Goal: Find specific page/section

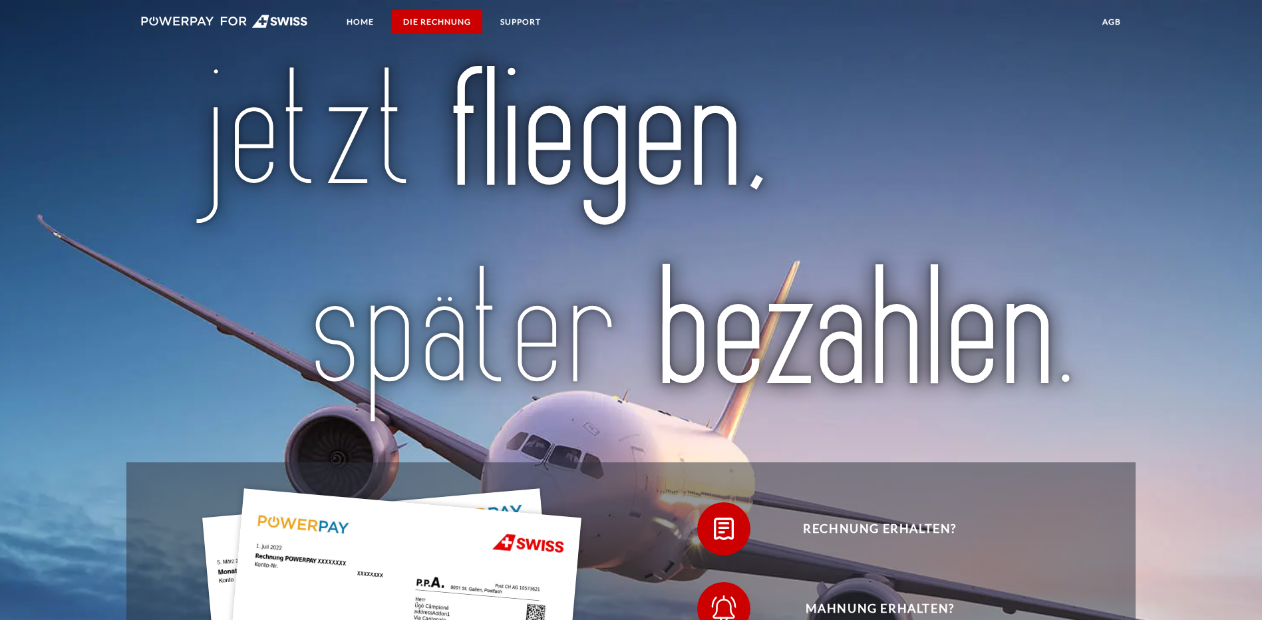
click at [436, 21] on link "DIE RECHNUNG" at bounding box center [437, 22] width 90 height 24
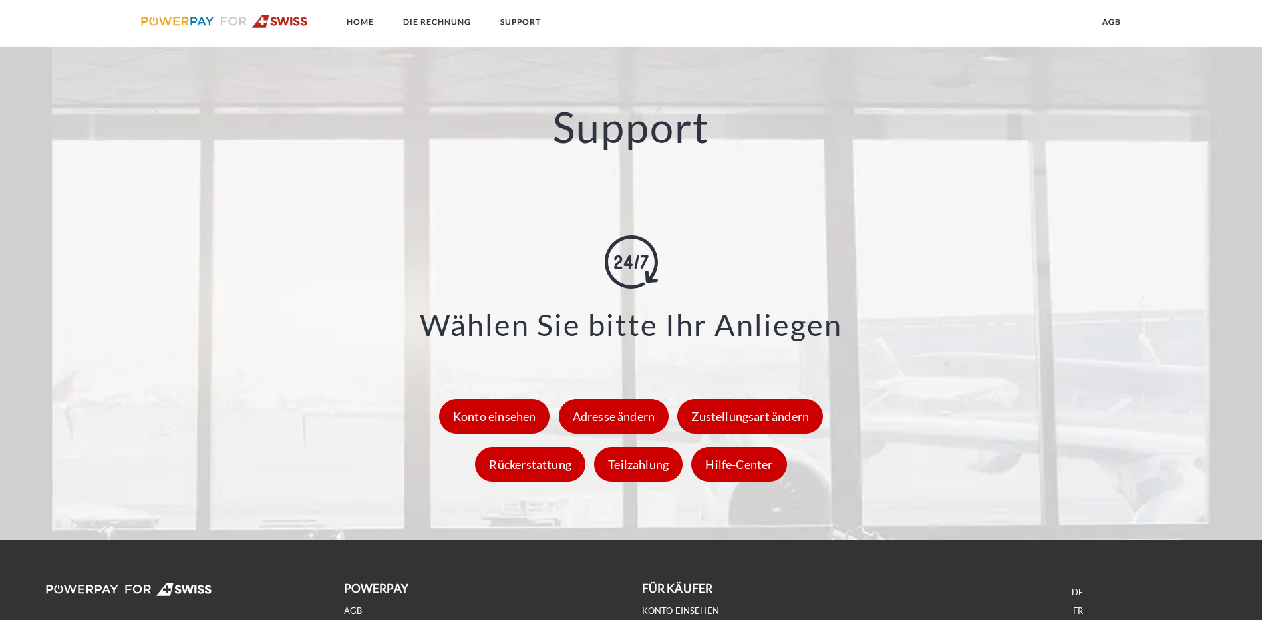
scroll to position [1864, 0]
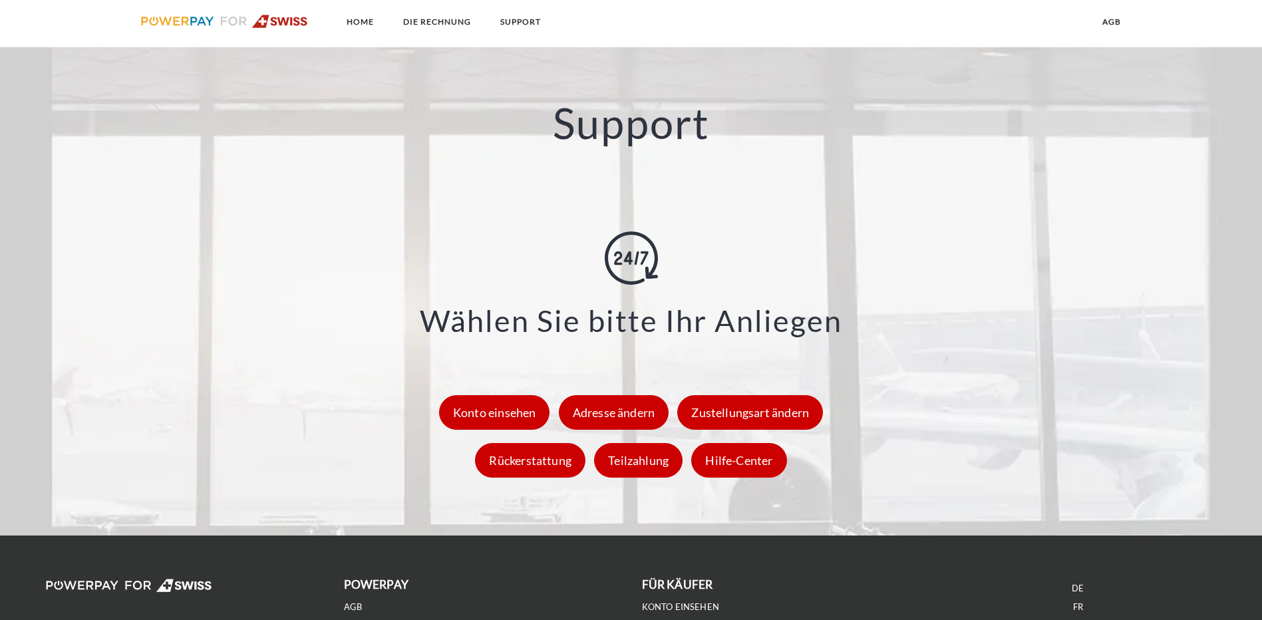
click at [1081, 619] on link "IT" at bounding box center [1078, 625] width 8 height 11
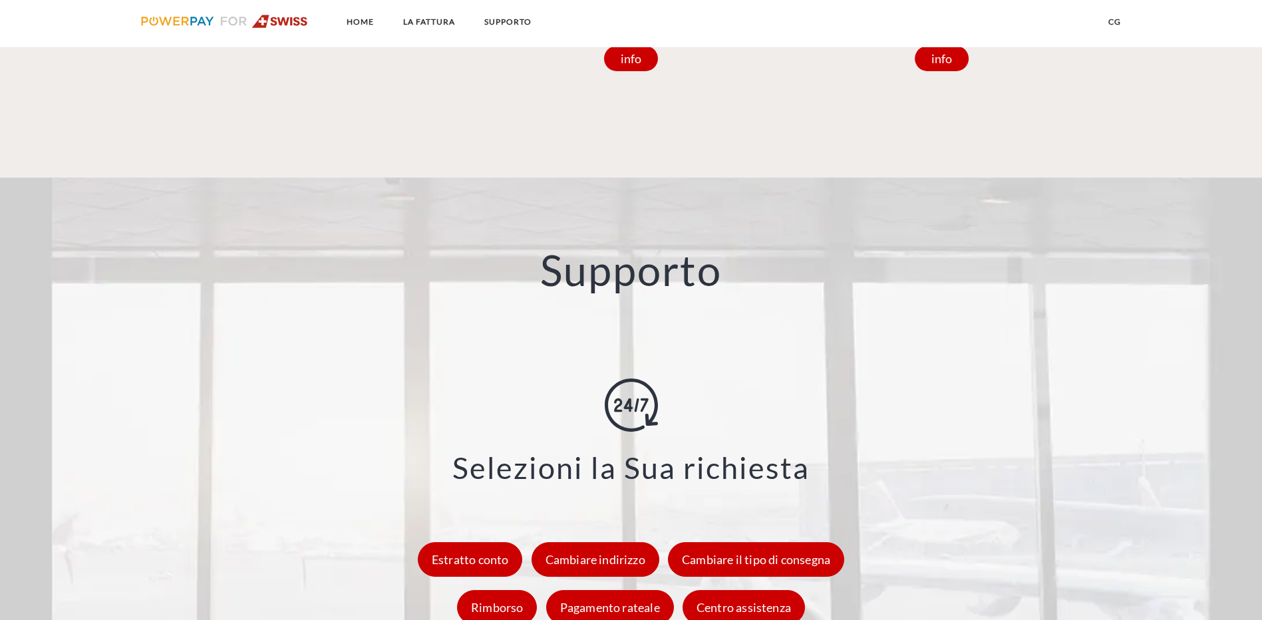
scroll to position [1894, 0]
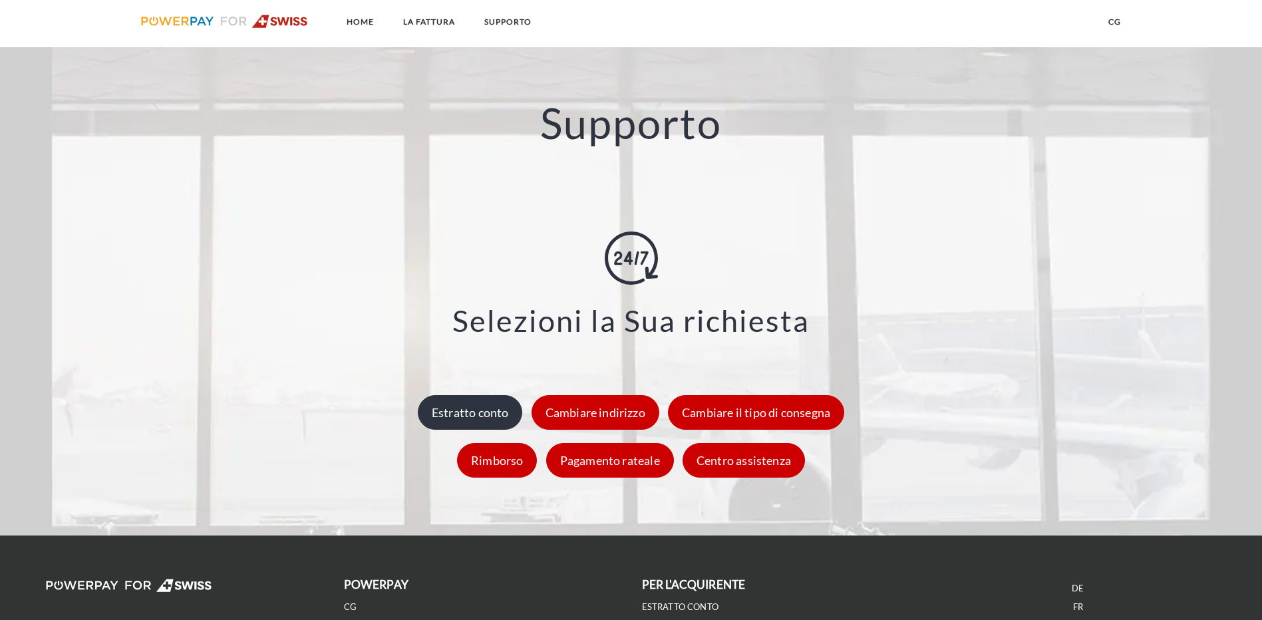
click at [483, 395] on div "Estratto conto" at bounding box center [470, 412] width 105 height 35
